Goal: Check status: Check status

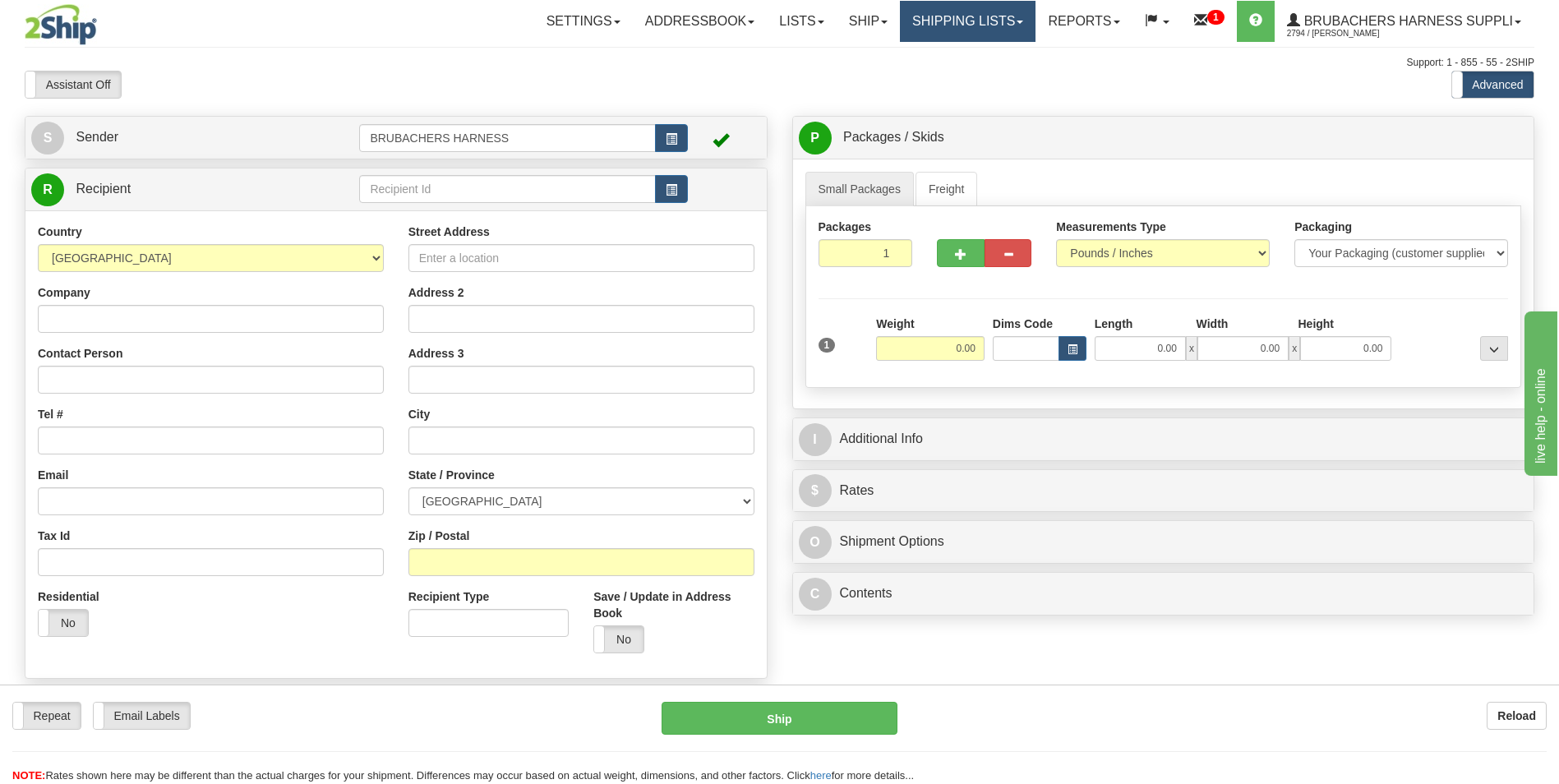
click at [937, 23] on link "Shipping lists" at bounding box center [968, 21] width 136 height 41
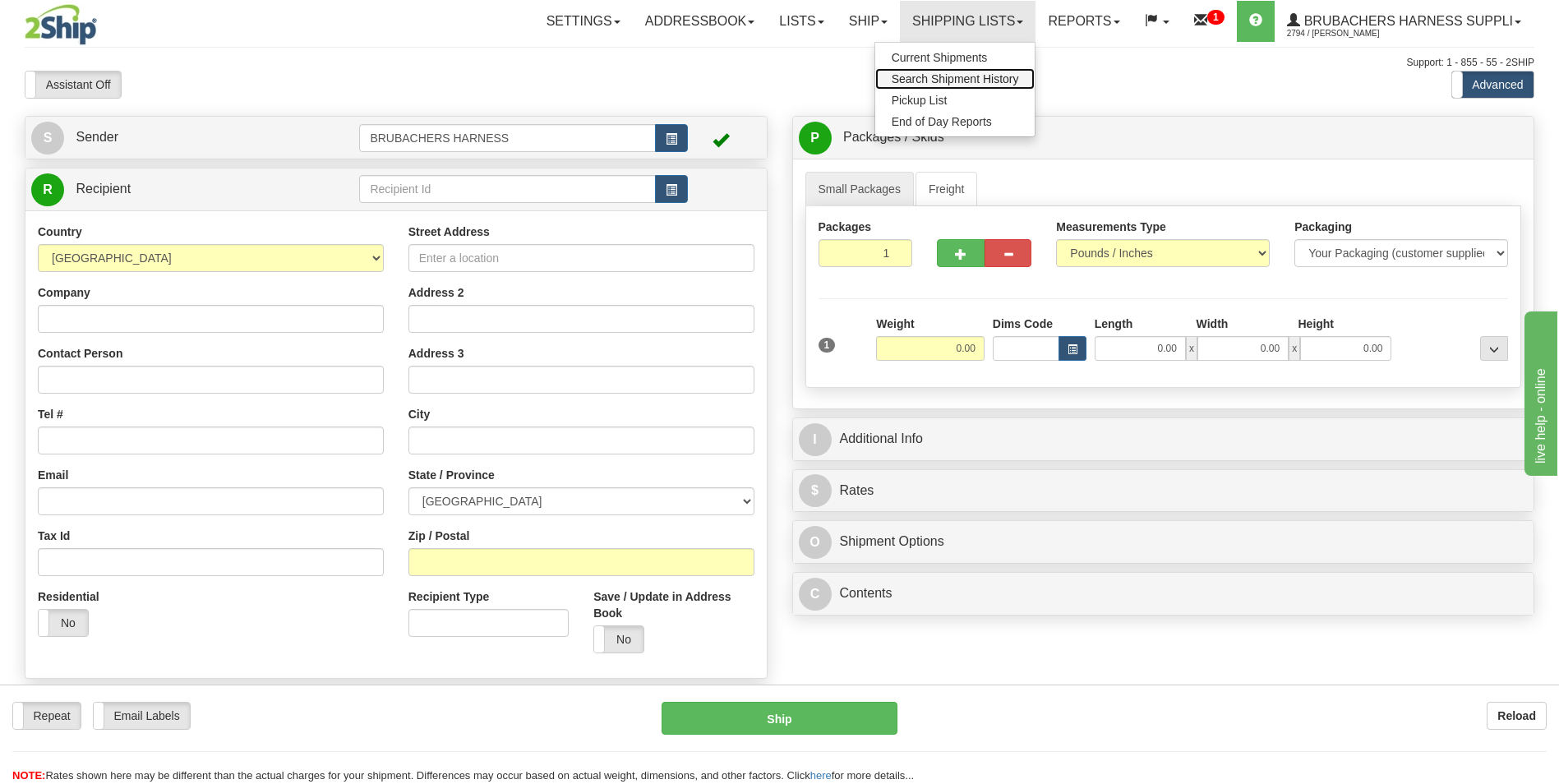
click at [936, 80] on span "Search Shipment History" at bounding box center [955, 79] width 128 height 14
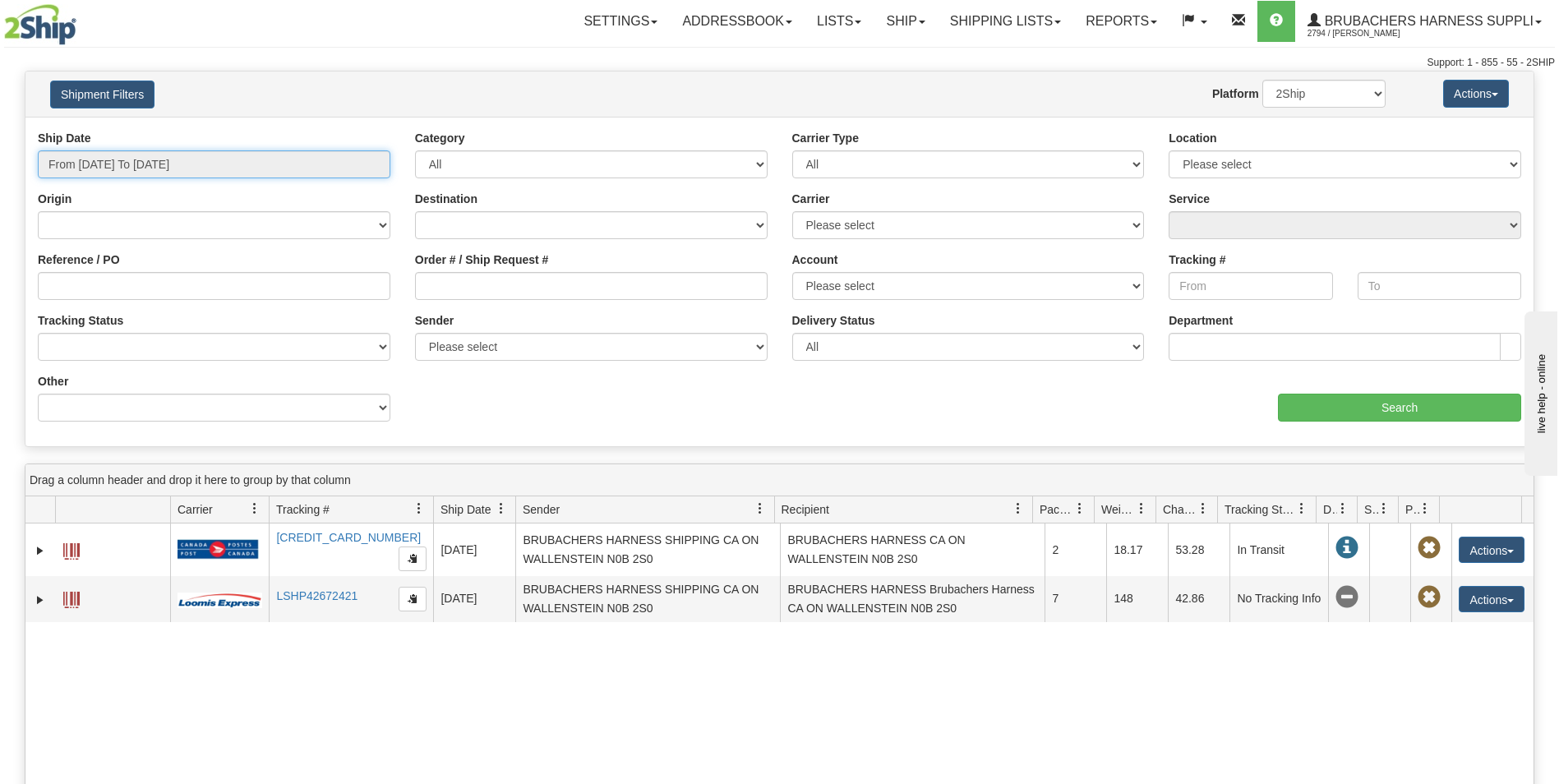
click at [94, 159] on input "From [DATE] To [DATE]" at bounding box center [214, 164] width 353 height 28
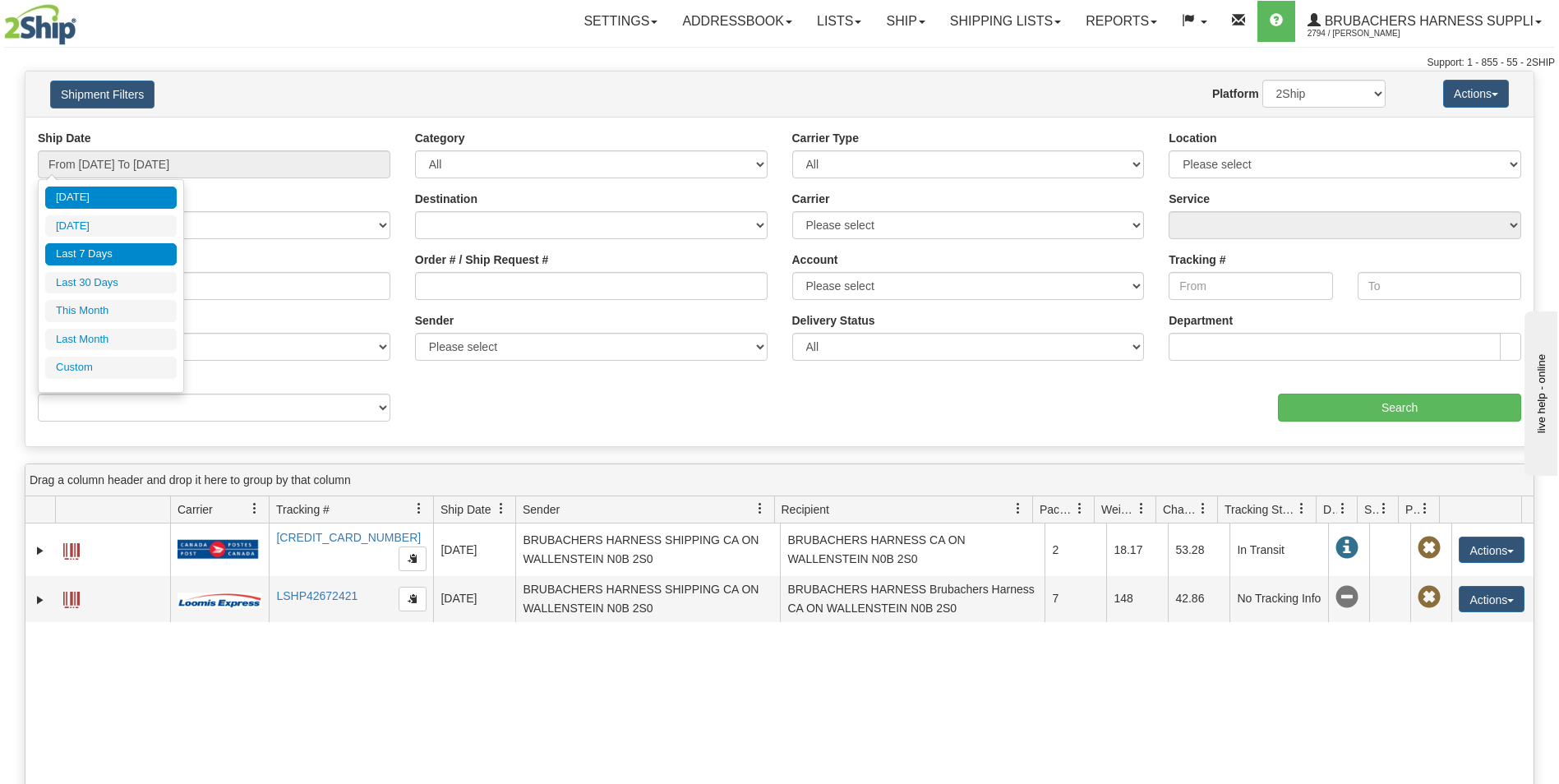
click at [128, 250] on li "Last 7 Days" at bounding box center [110, 254] width 131 height 23
type input "From [DATE] To [DATE]"
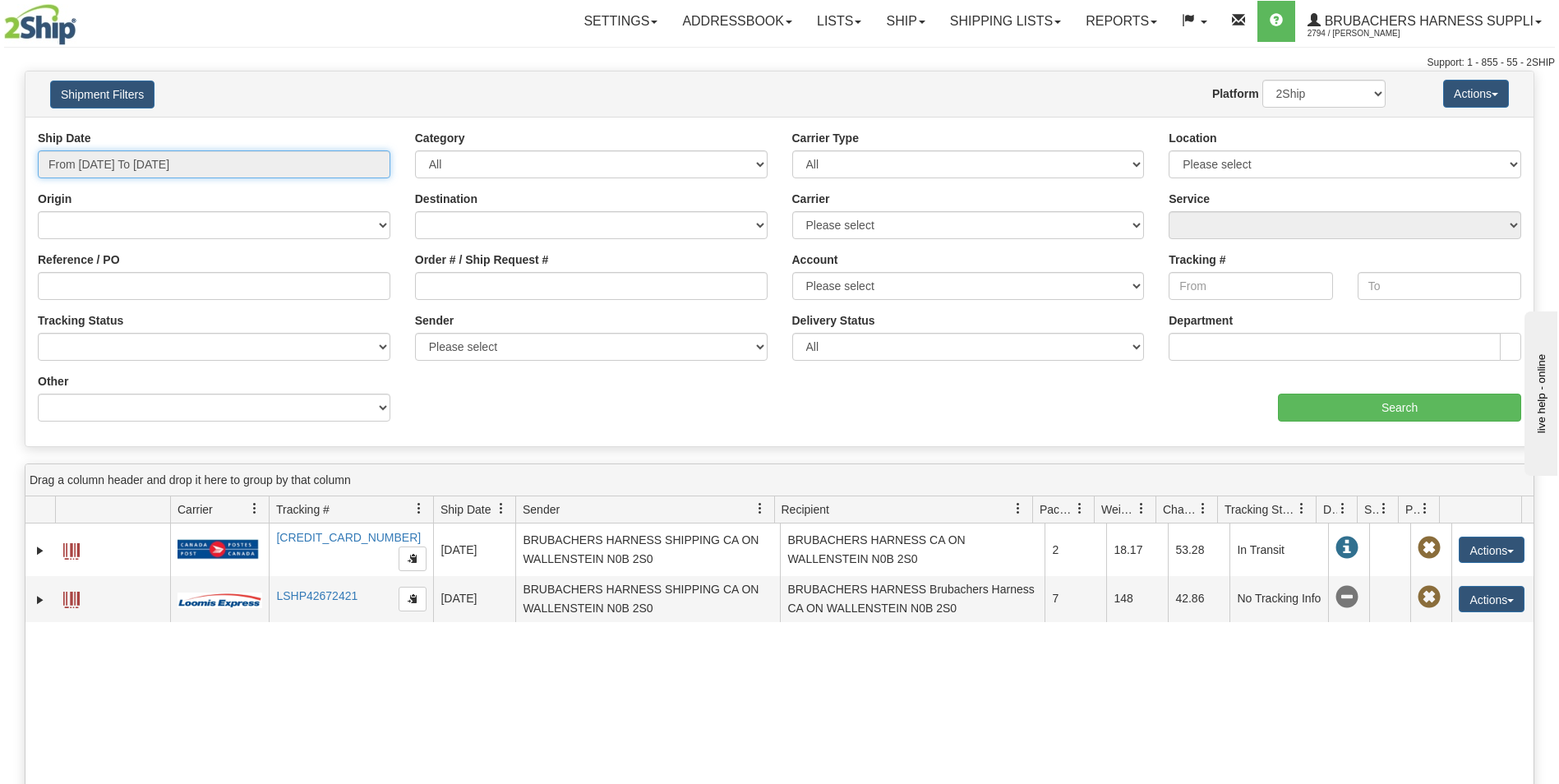
click at [197, 171] on input "From [DATE] To [DATE]" at bounding box center [214, 164] width 353 height 28
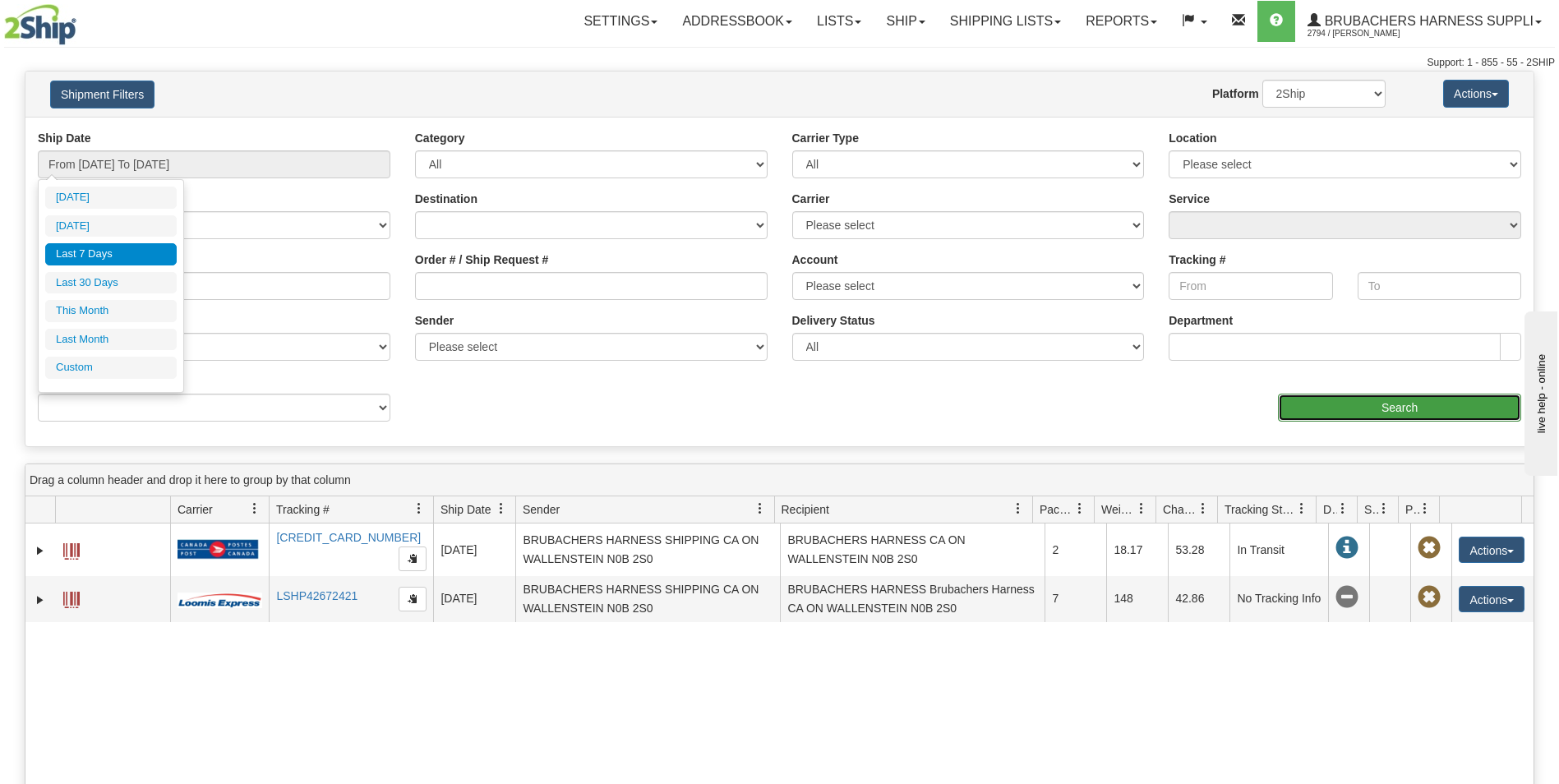
click at [1442, 408] on input "Search" at bounding box center [1400, 407] width 243 height 28
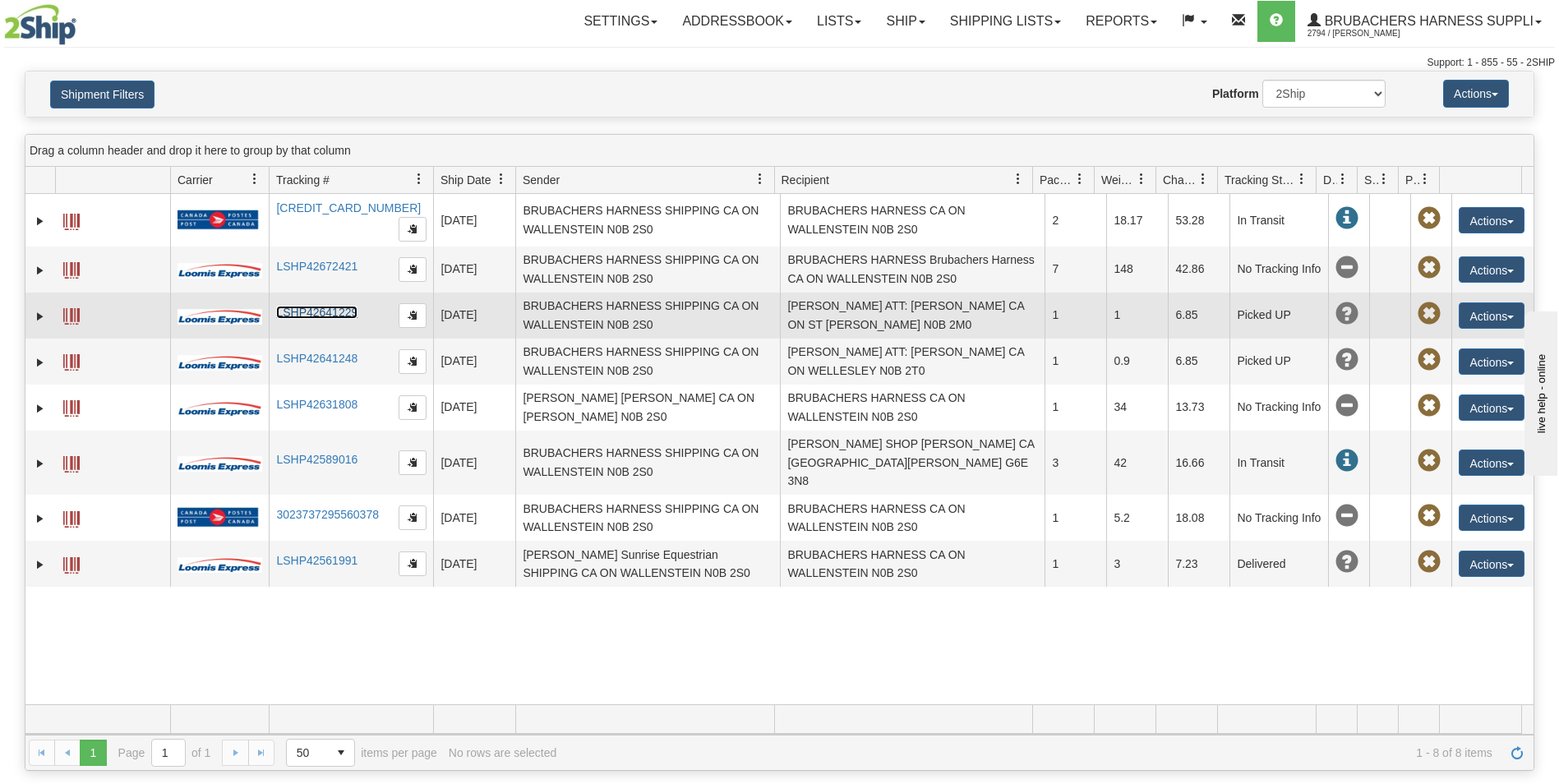
click at [309, 306] on link "LSHP42641229" at bounding box center [317, 312] width 81 height 14
